Goal: Task Accomplishment & Management: Use online tool/utility

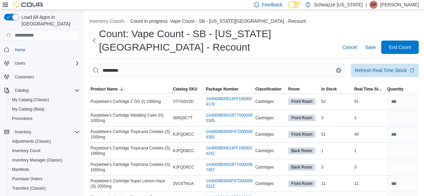
click at [341, 72] on button "Clear input" at bounding box center [338, 70] width 5 height 5
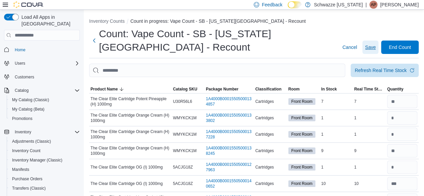
click at [373, 49] on span "Save" at bounding box center [370, 47] width 11 height 7
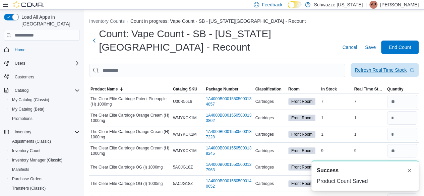
click at [381, 70] on div "Refresh Real Time Stock" at bounding box center [381, 70] width 52 height 7
